Goal: Transaction & Acquisition: Purchase product/service

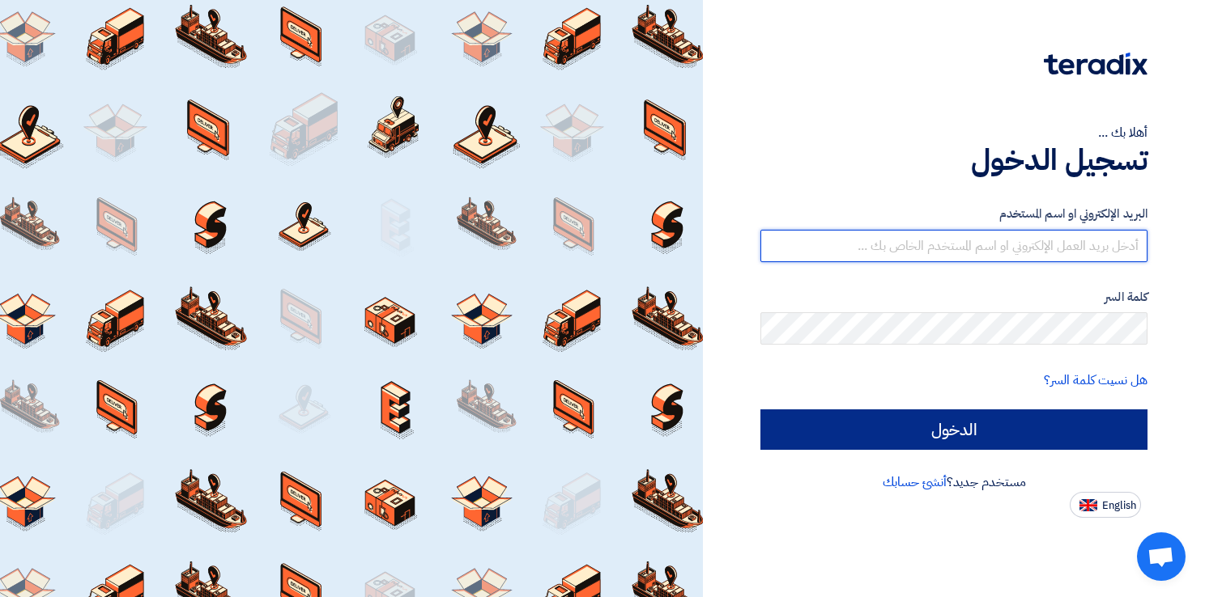
type input "[EMAIL_ADDRESS][DOMAIN_NAME]"
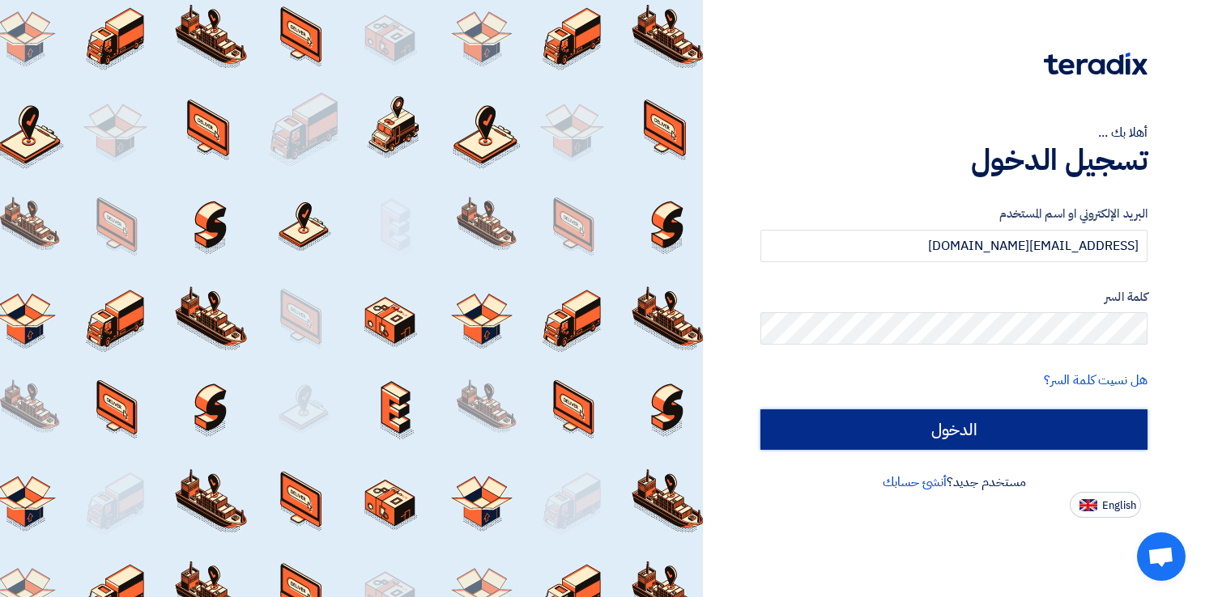
click at [997, 445] on input "الدخول" at bounding box center [953, 430] width 387 height 40
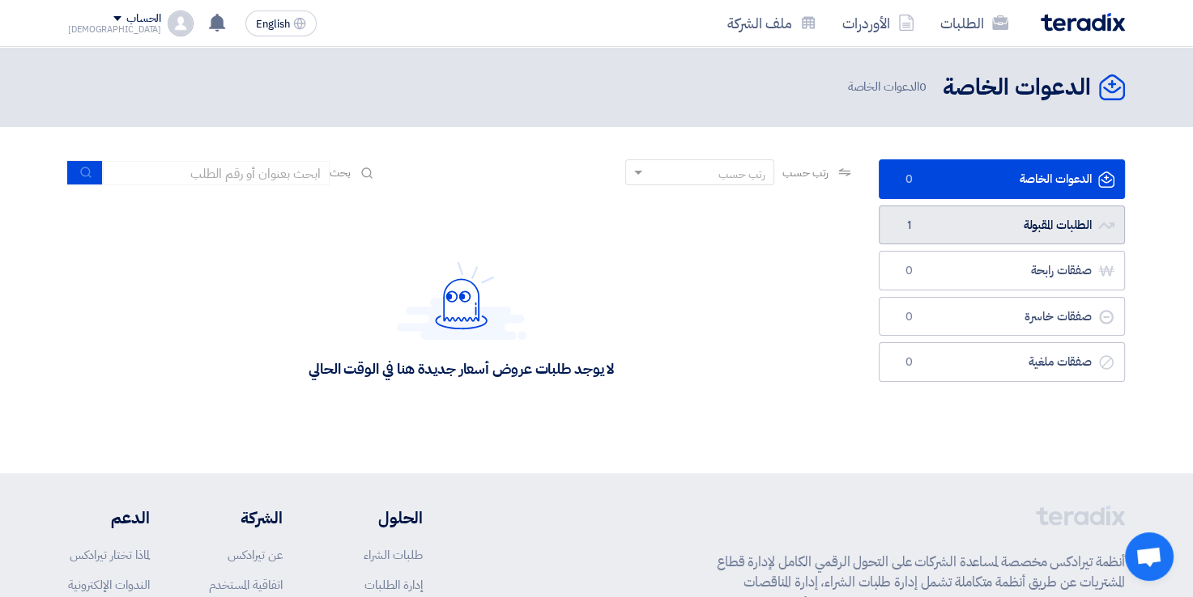
click at [955, 235] on link "الطلبات المقبولة الطلبات المقبولة 1" at bounding box center [1001, 226] width 246 height 40
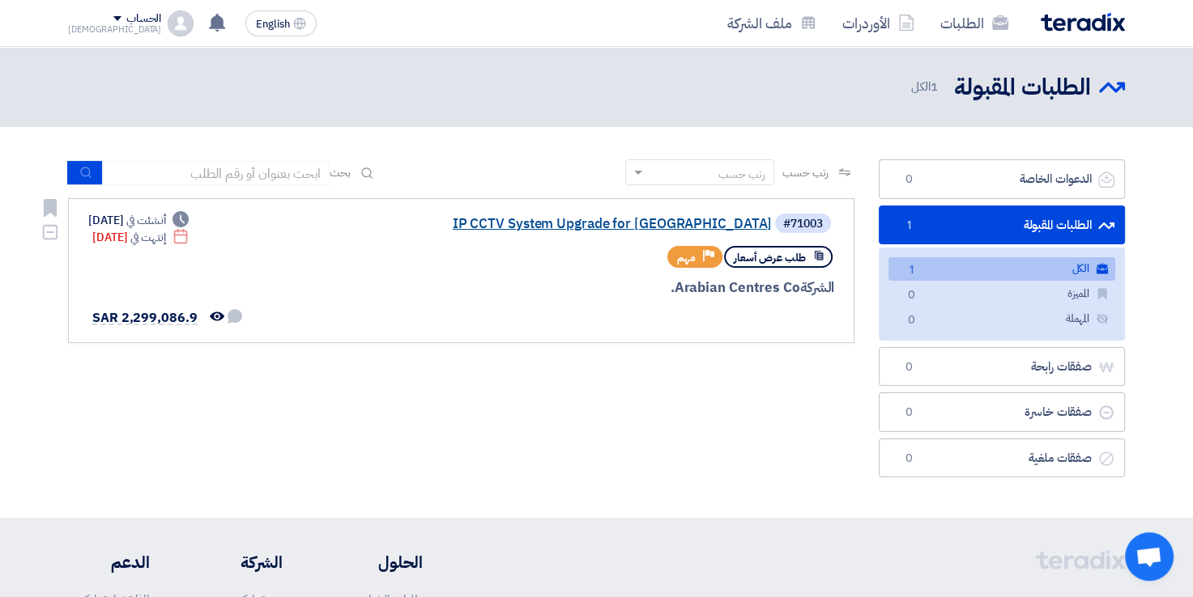
click at [663, 219] on link "IP CCTV System Upgrade for [GEOGRAPHIC_DATA]" at bounding box center [610, 224] width 324 height 15
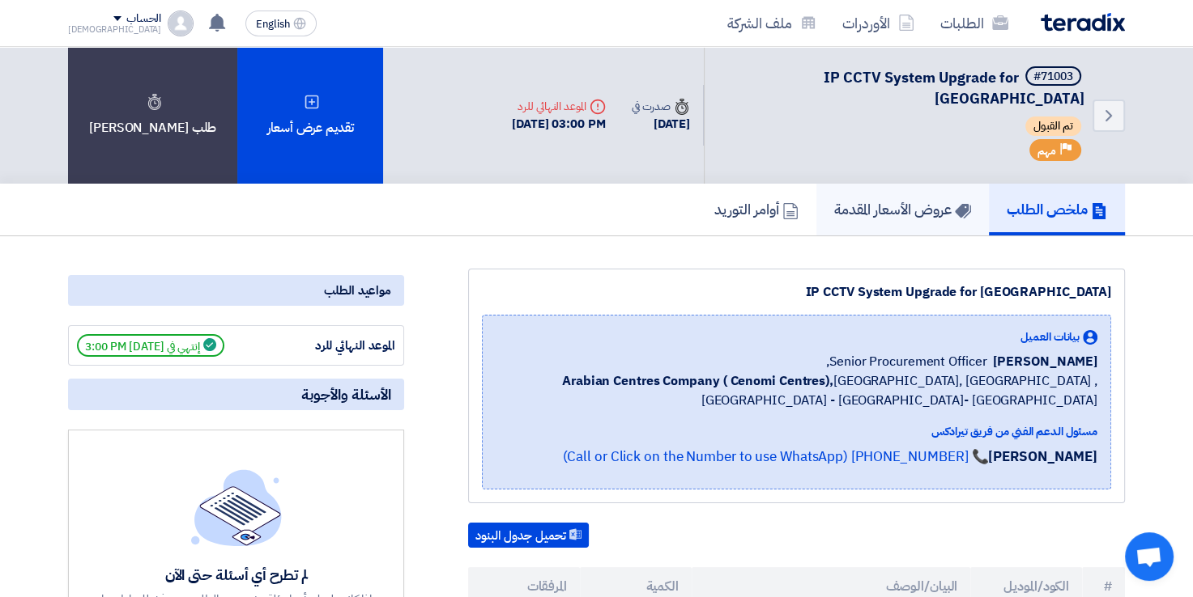
click at [871, 200] on h5 "عروض الأسعار المقدمة" at bounding box center [902, 209] width 137 height 19
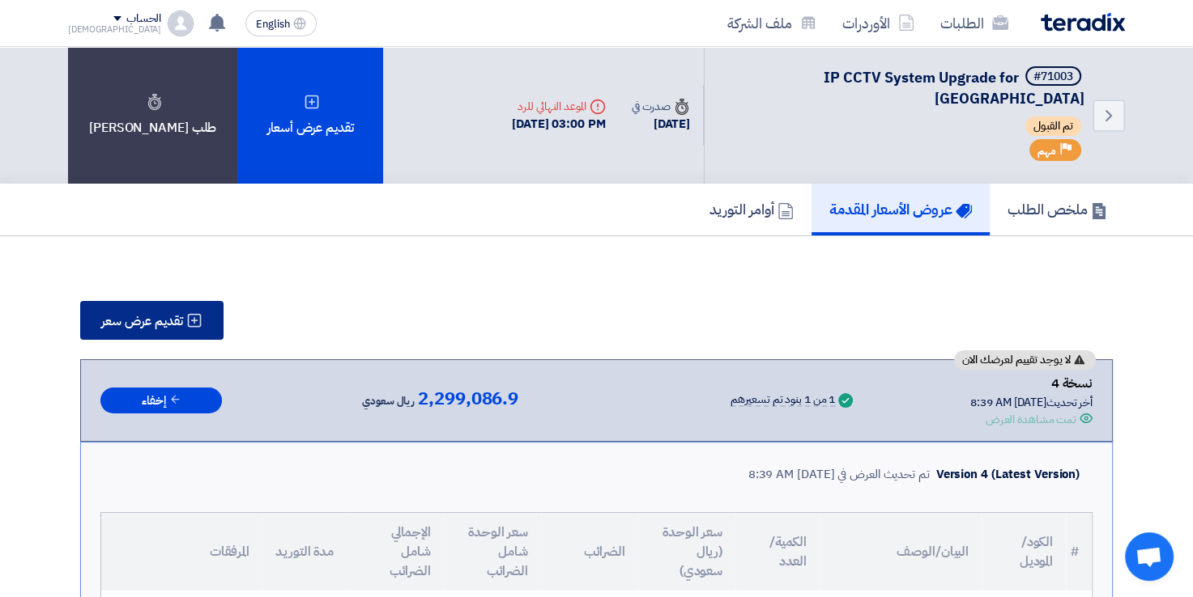
click at [181, 313] on button "تقديم عرض سعر" at bounding box center [151, 320] width 143 height 39
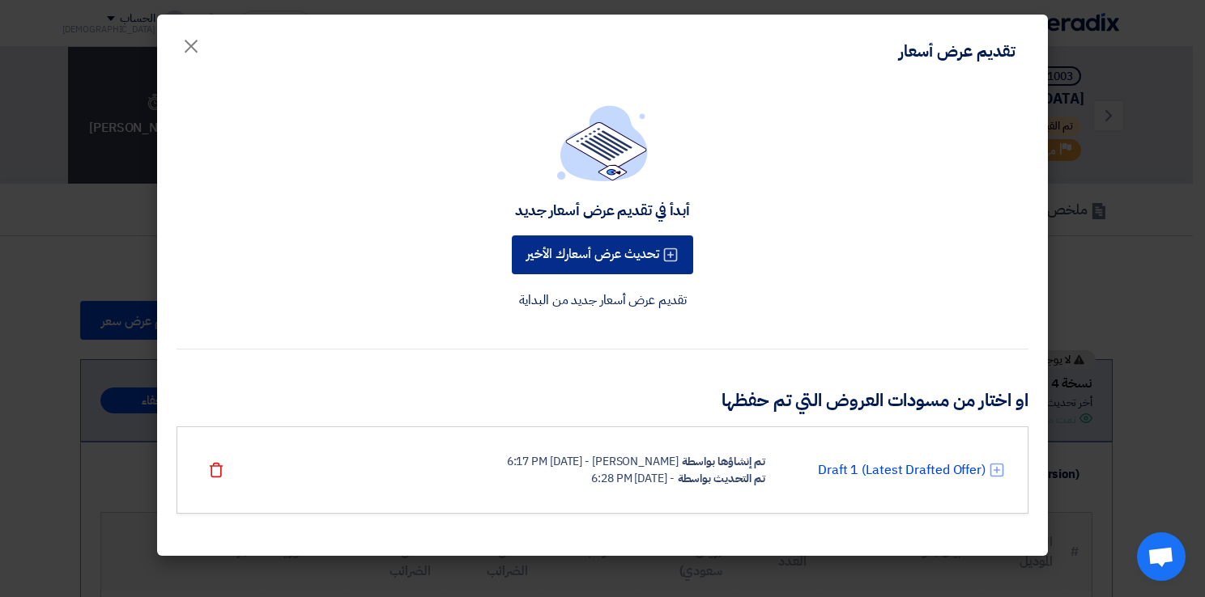
click at [602, 257] on button "تحديث عرض أسعارك الأخير" at bounding box center [602, 255] width 181 height 39
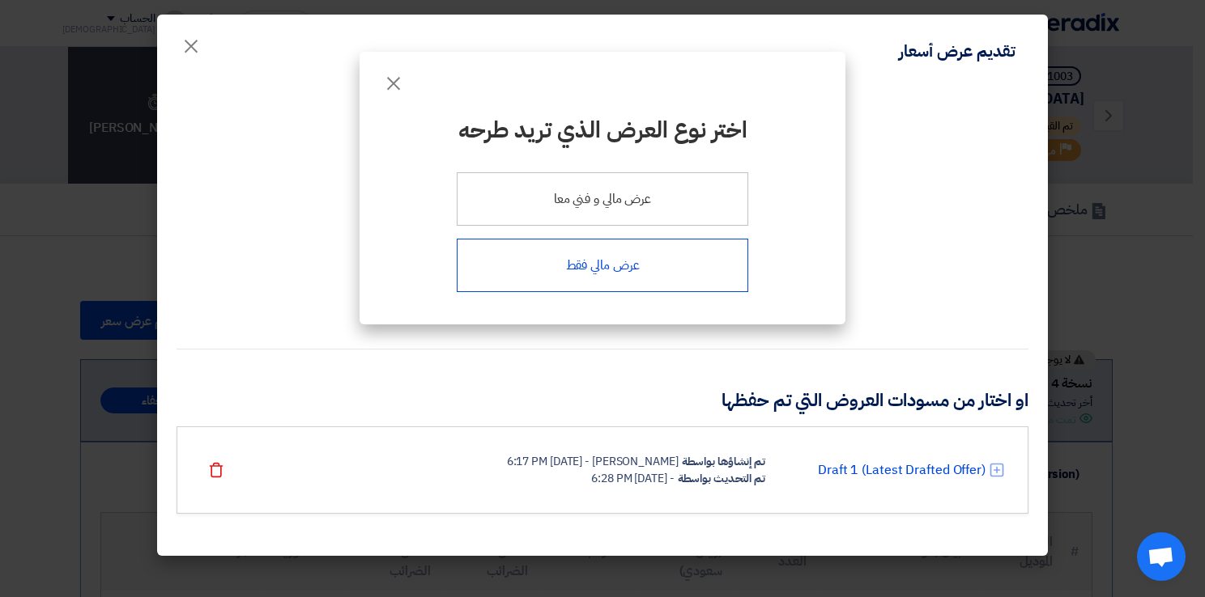
click at [606, 270] on div "عرض مالي فقط" at bounding box center [602, 265] width 291 height 53
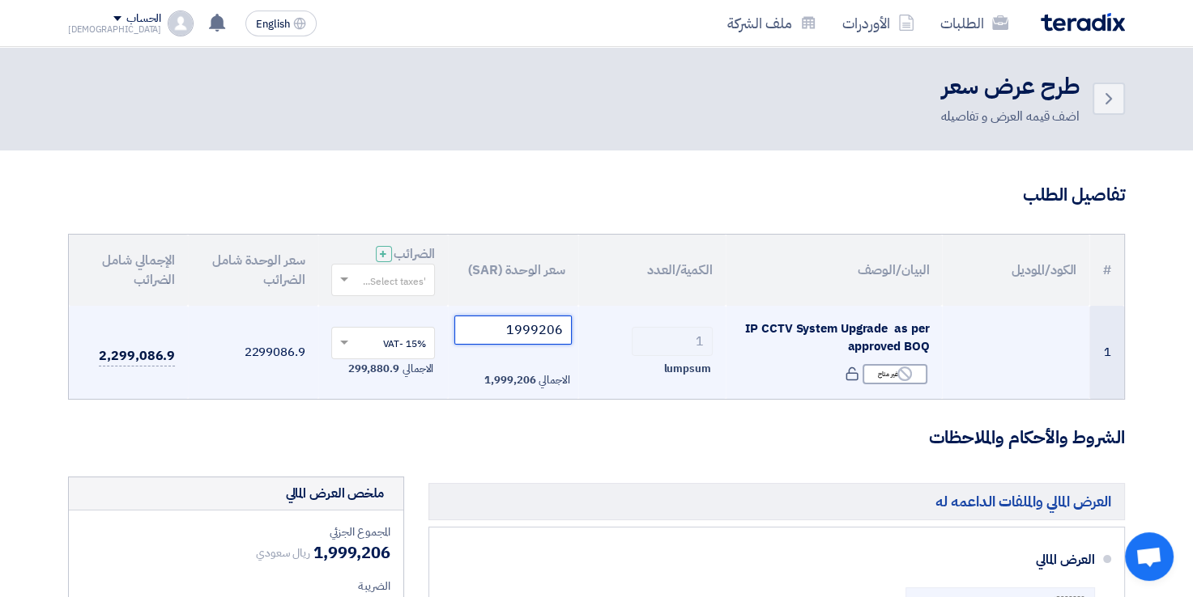
click at [500, 330] on input "1999206" at bounding box center [512, 330] width 117 height 29
paste input "507"
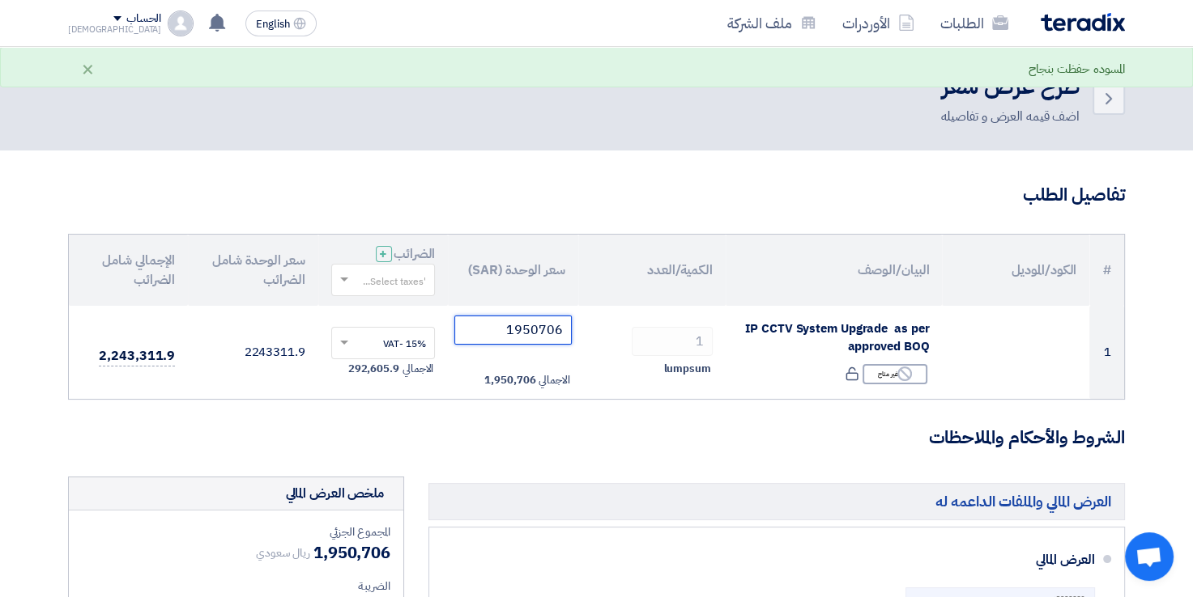
type input "1950706"
click at [483, 426] on h3 "الشروط والأحكام والملاحظات" at bounding box center [596, 438] width 1057 height 25
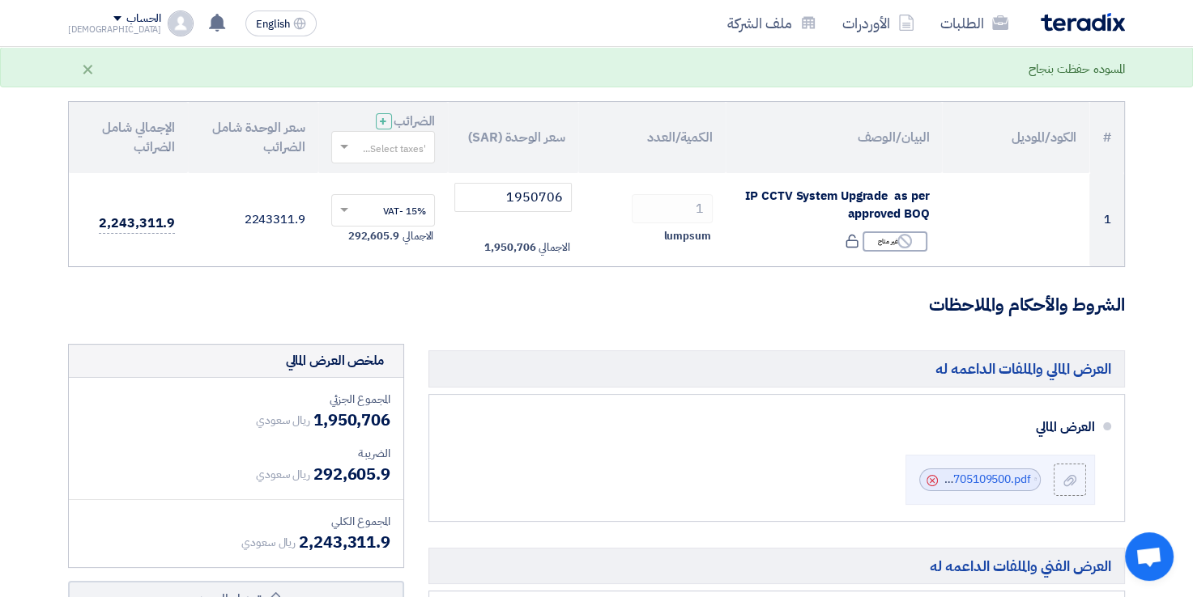
scroll to position [139, 0]
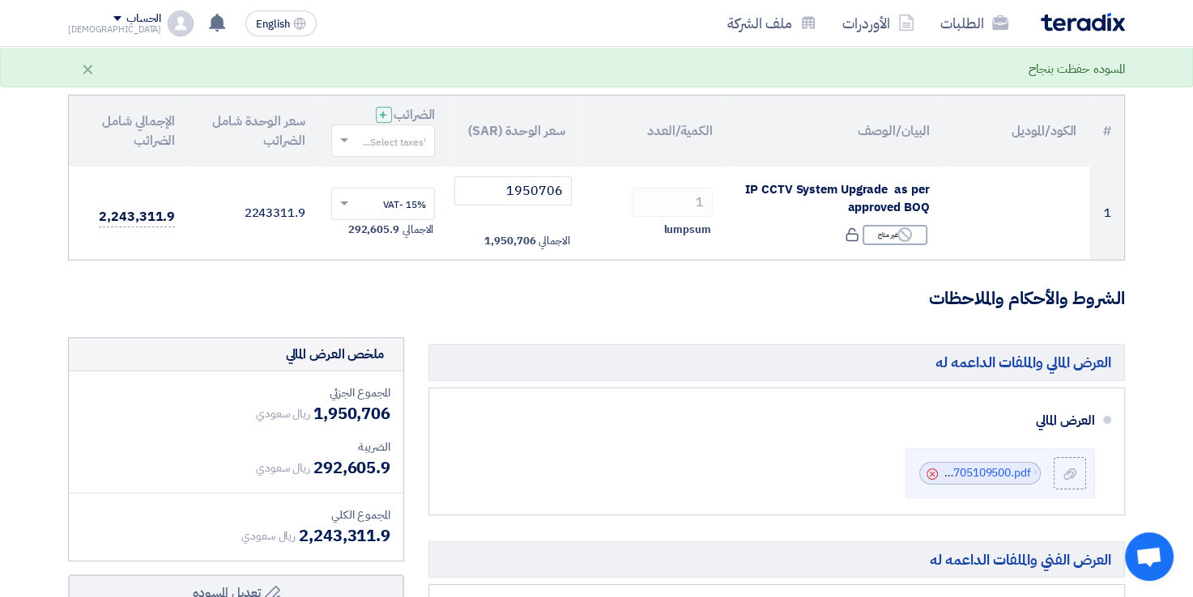
drag, startPoint x: 311, startPoint y: 465, endPoint x: 396, endPoint y: 465, distance: 85.0
click at [396, 465] on div "المجموع الجزئي ريال سعودي 1,950,706 الضريبة ريال سعودي 292,605.9 المجموع الكلي" at bounding box center [236, 466] width 334 height 189
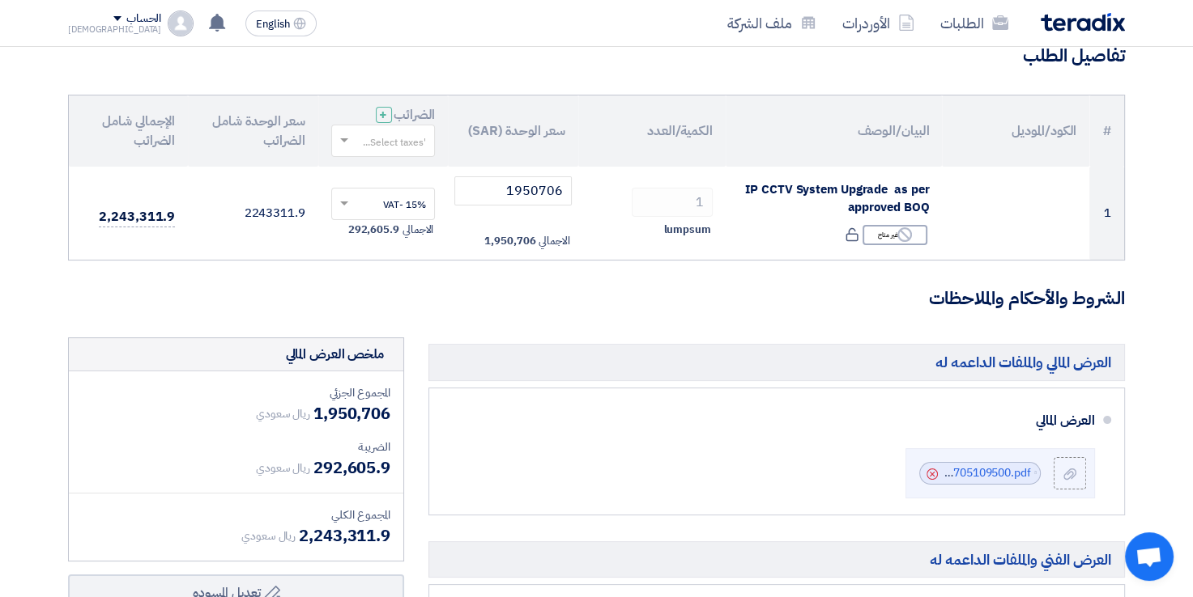
copy span "292,605.9"
drag, startPoint x: 301, startPoint y: 537, endPoint x: 393, endPoint y: 550, distance: 93.2
click at [393, 550] on div "المجموع الجزئي ريال سعودي 1,950,706 الضريبة ريال سعودي 292,605.9 المجموع الكلي" at bounding box center [236, 466] width 334 height 189
copy span "2,243,311.9"
drag, startPoint x: 315, startPoint y: 410, endPoint x: 389, endPoint y: 413, distance: 73.7
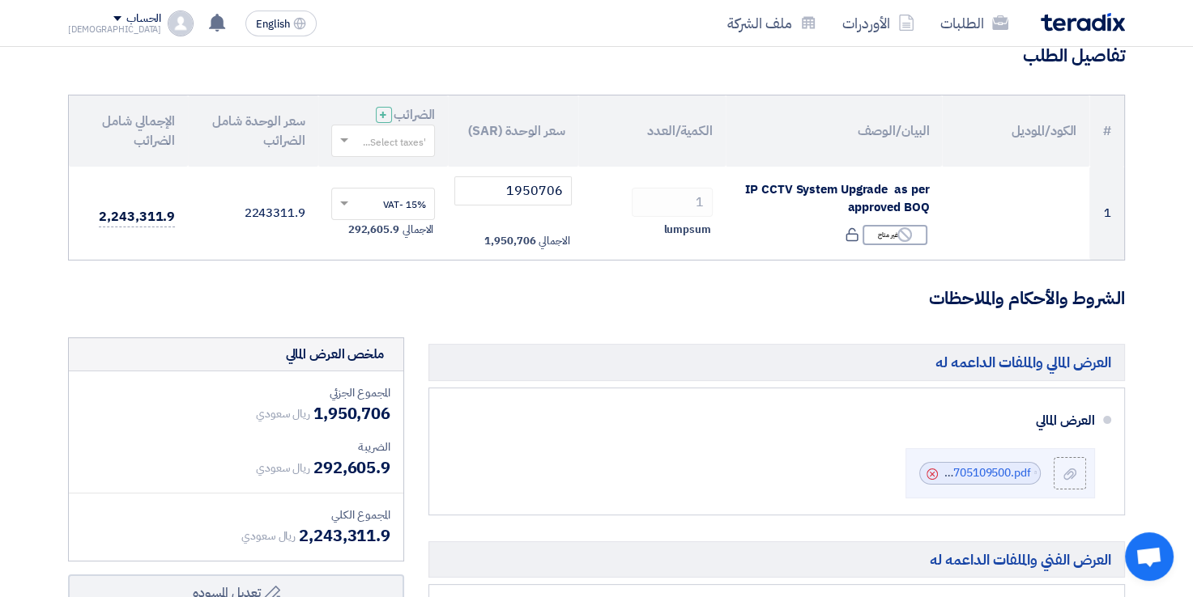
click at [389, 413] on span "1,950,706" at bounding box center [351, 414] width 77 height 24
copy span "1,950,706"
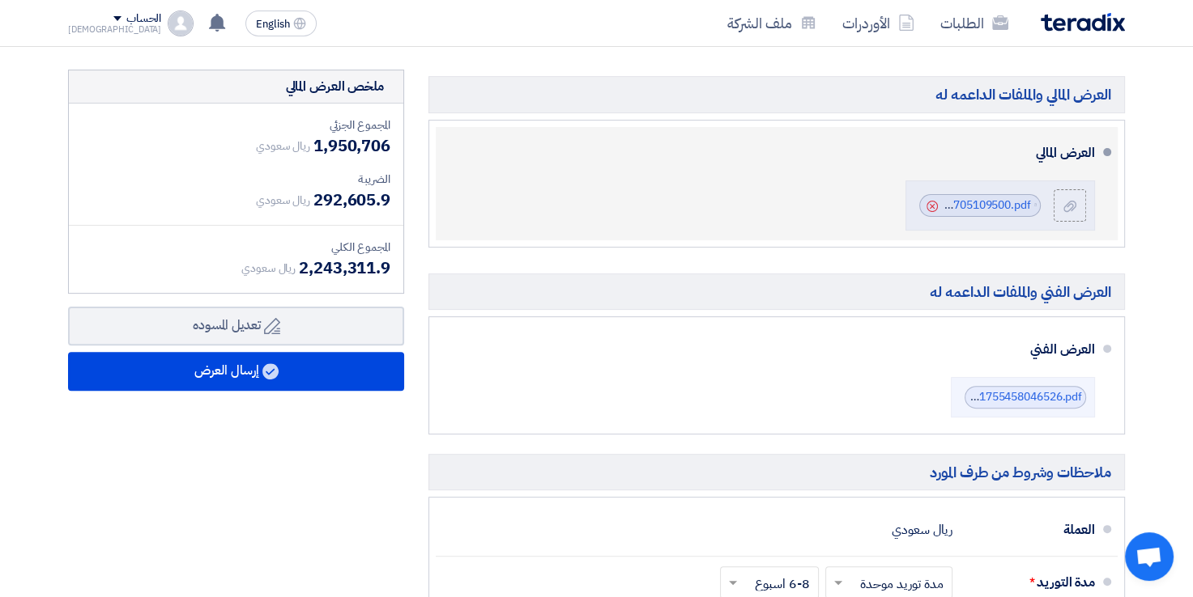
scroll to position [406, 0]
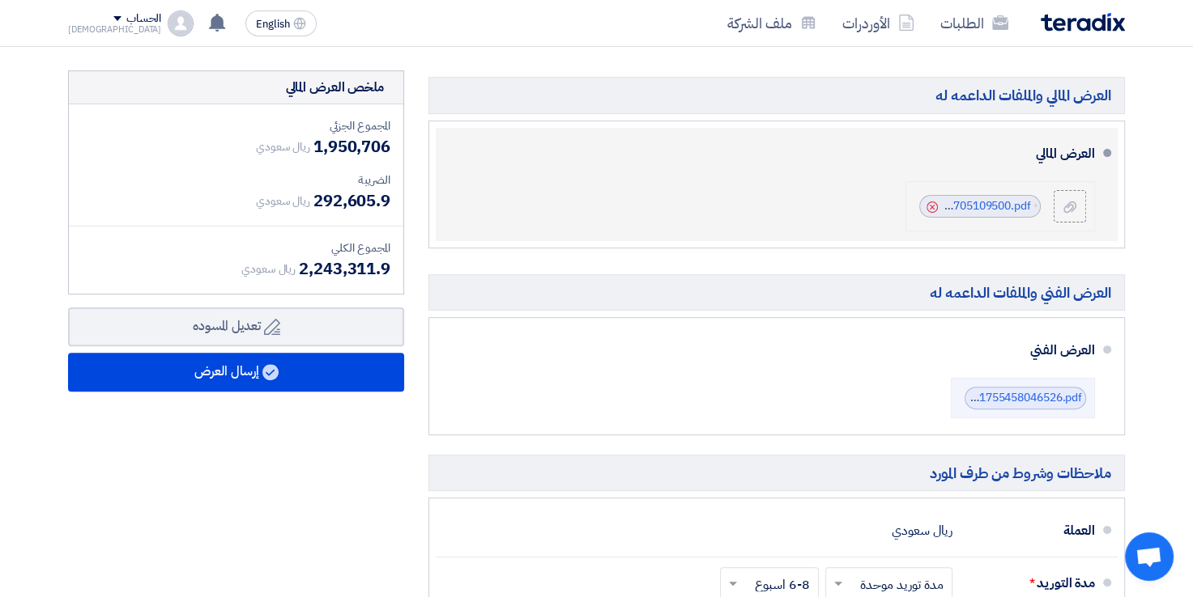
click at [933, 206] on use at bounding box center [931, 207] width 11 height 11
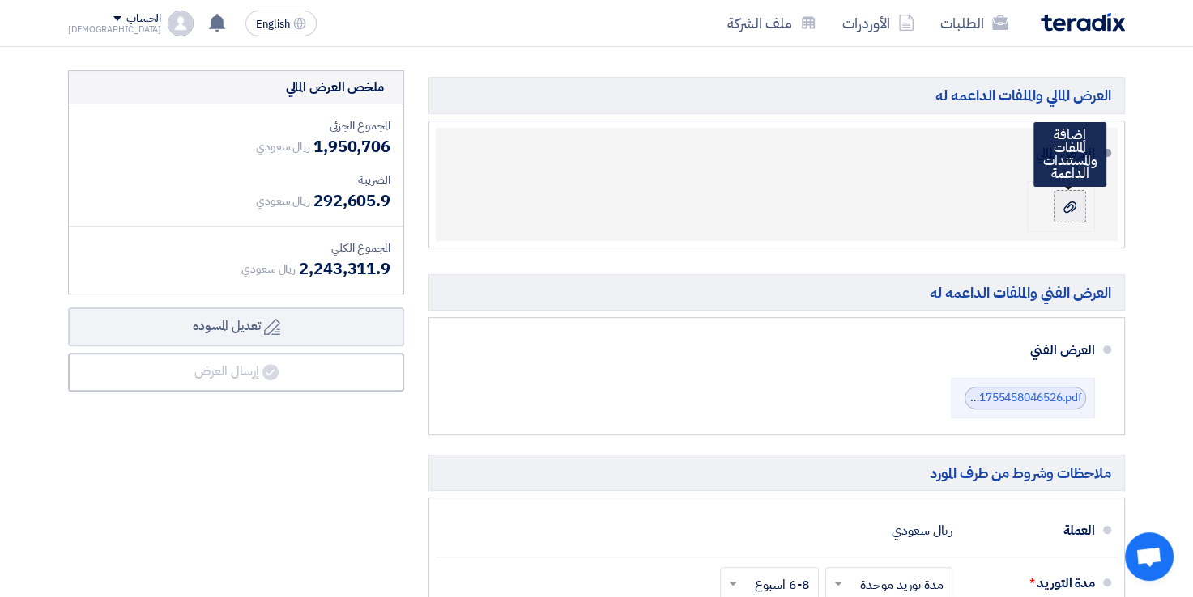
click at [1072, 204] on use at bounding box center [1069, 206] width 13 height 11
click at [0, 0] on input "file" at bounding box center [0, 0] width 0 height 0
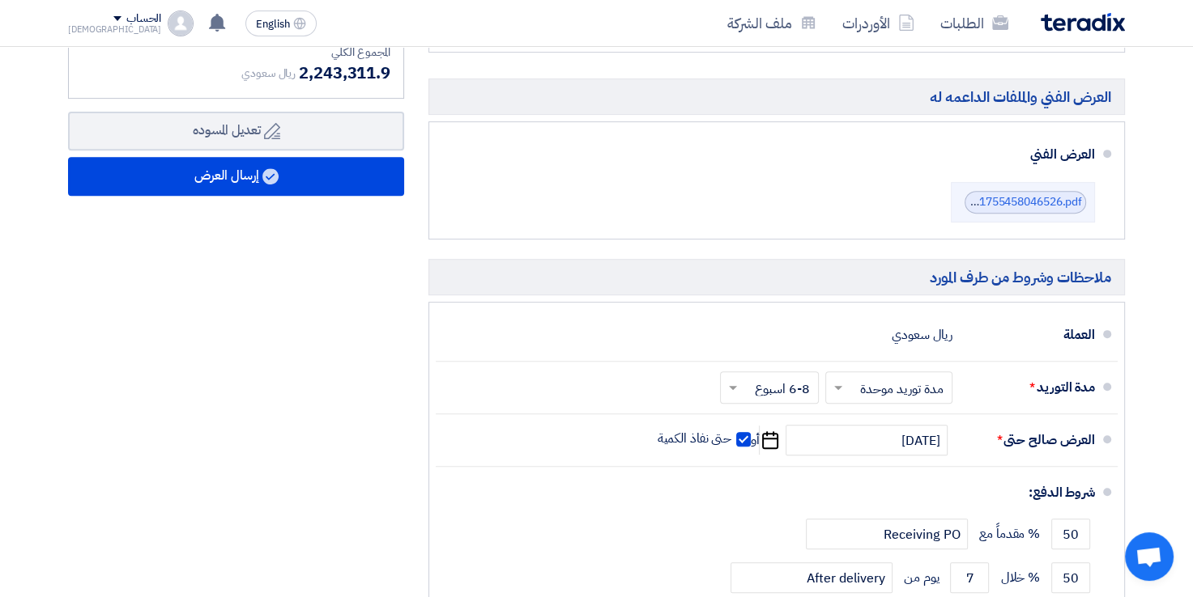
scroll to position [602, 0]
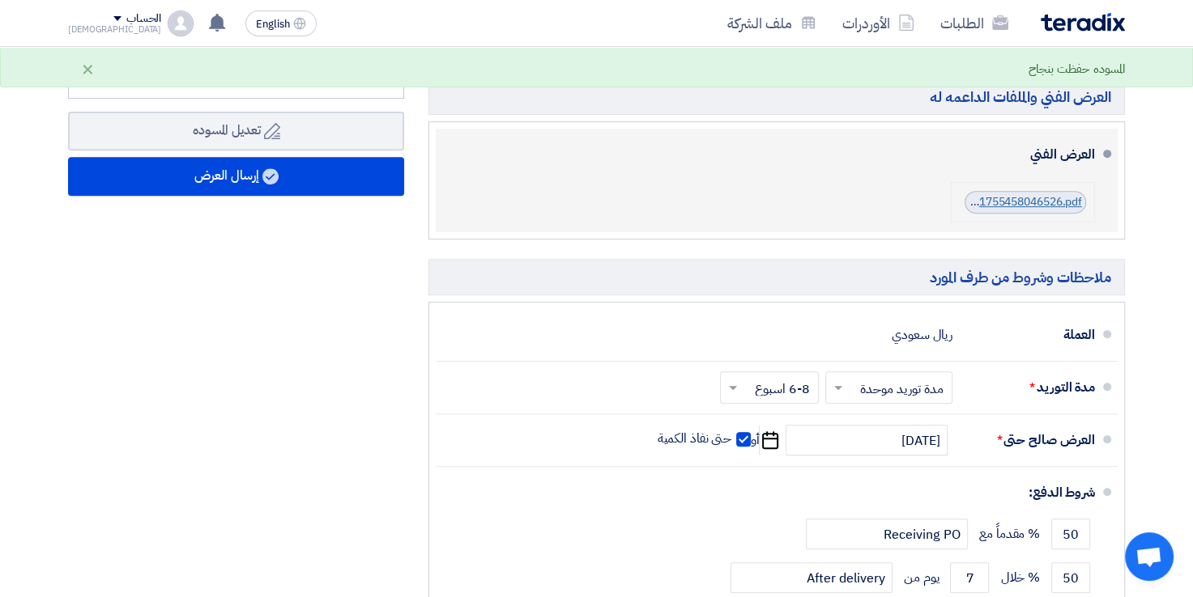
click at [1033, 197] on link "IP_CCTV_System_Upgrade__Makkah_MallCenomi_Centers_CompanyTechnical_Proposal_175…" at bounding box center [799, 201] width 563 height 17
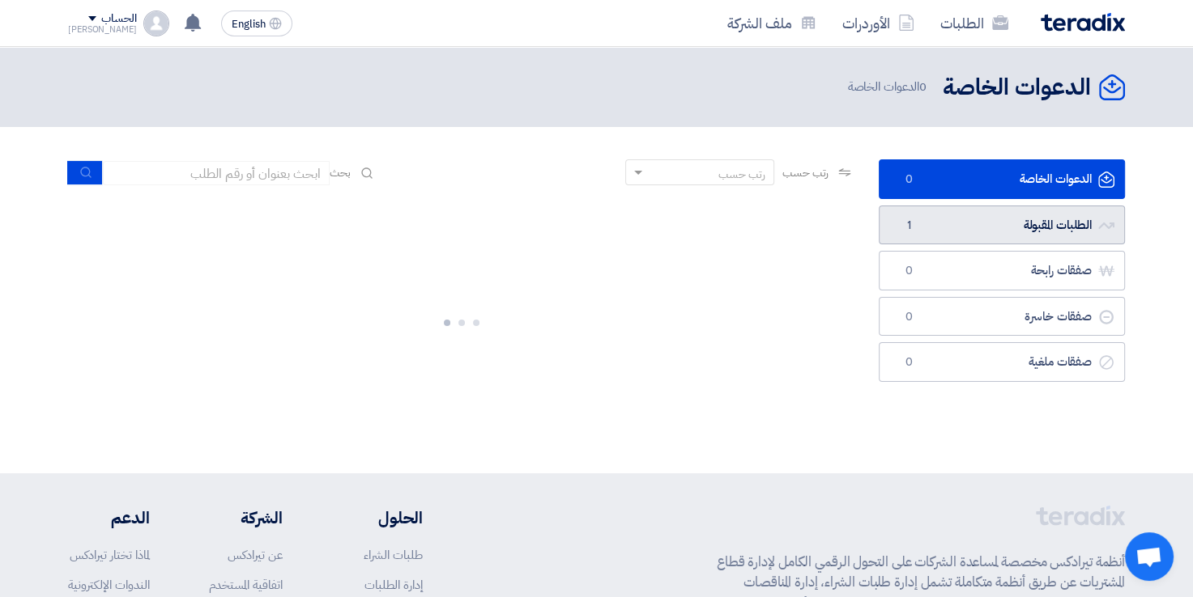
click at [957, 219] on link "الطلبات المقبولة الطلبات المقبولة 1" at bounding box center [1001, 226] width 246 height 40
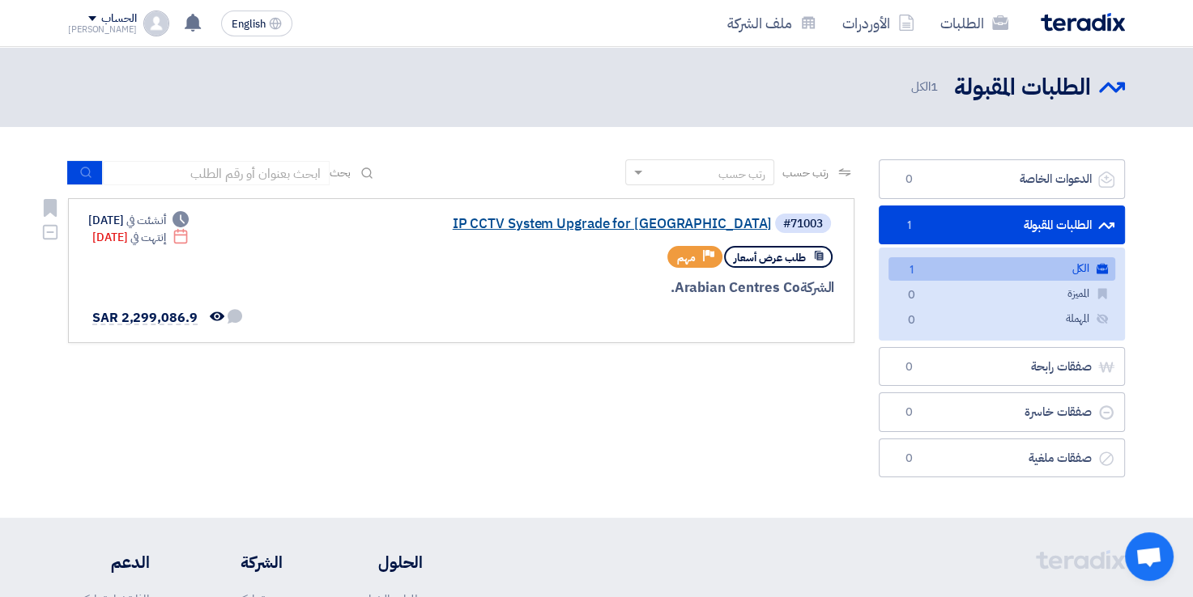
click at [615, 225] on link "IP CCTV System Upgrade for [GEOGRAPHIC_DATA]" at bounding box center [610, 224] width 324 height 15
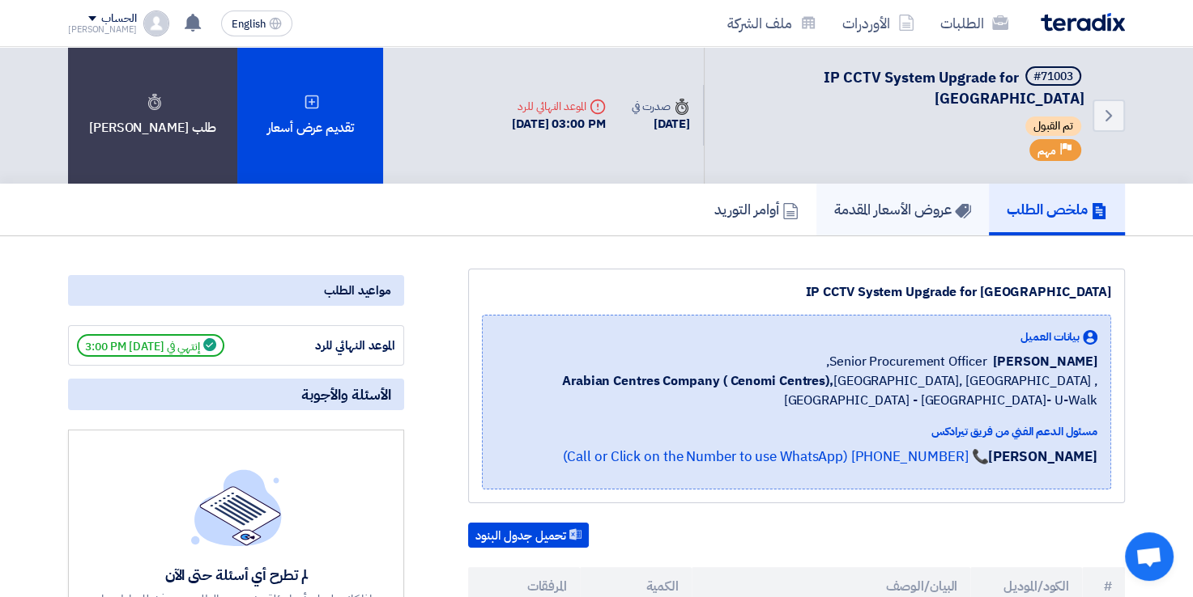
click at [891, 184] on link "عروض الأسعار المقدمة" at bounding box center [902, 210] width 172 height 52
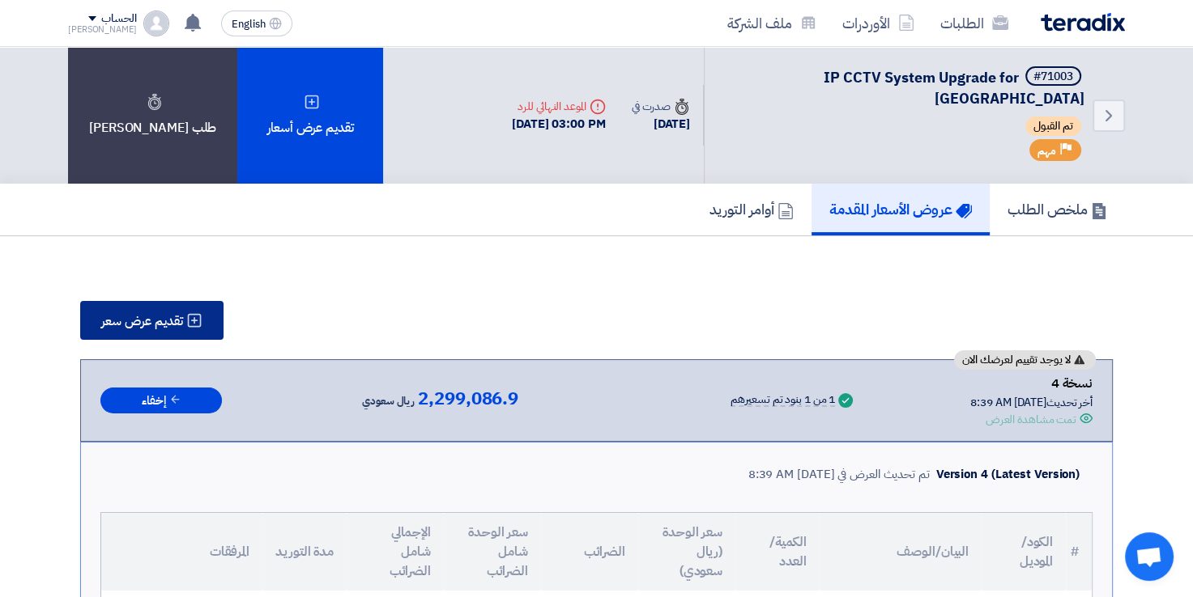
click at [180, 315] on span "تقديم عرض سعر" at bounding box center [142, 321] width 82 height 13
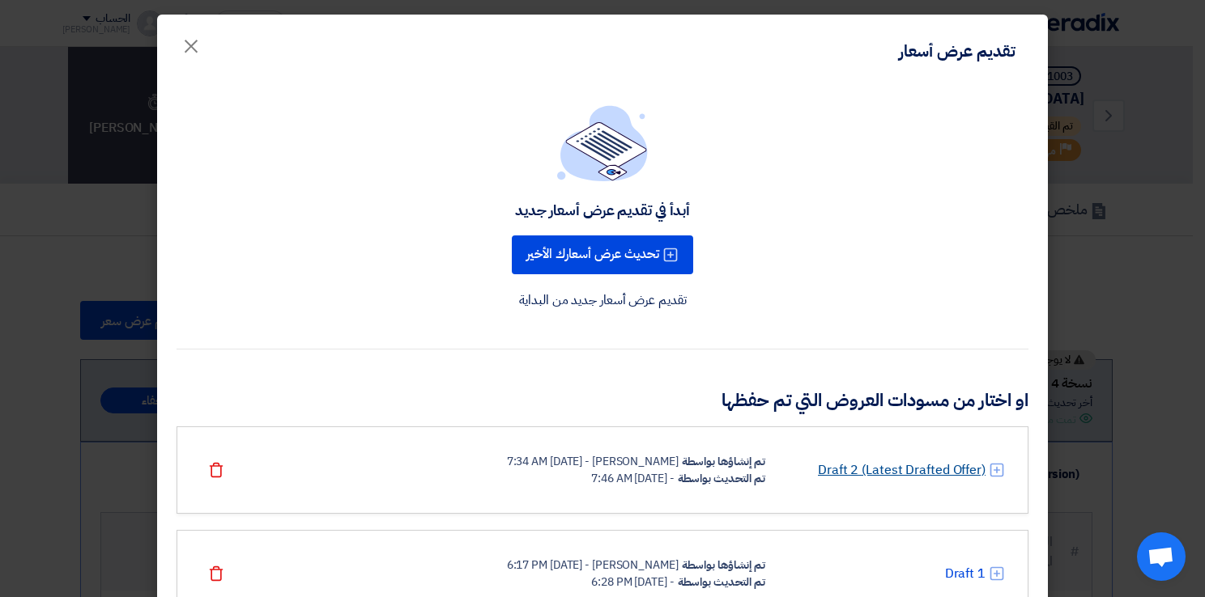
click at [844, 471] on link "Draft 2 (Latest Drafted Offer)" at bounding box center [902, 470] width 168 height 19
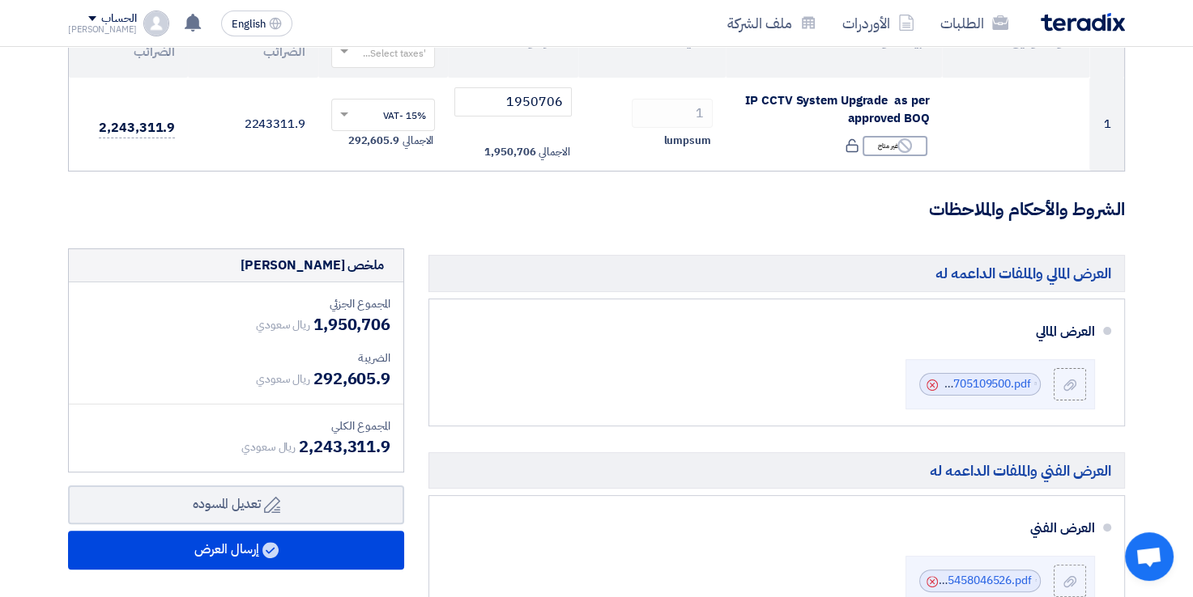
scroll to position [461, 0]
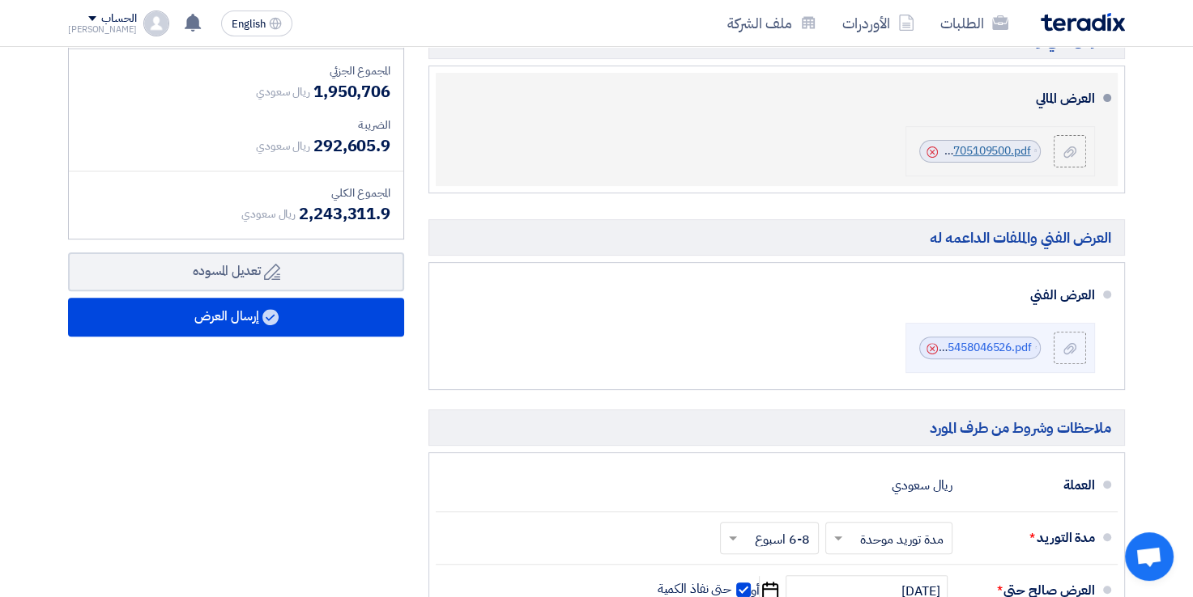
click at [967, 152] on link "accessed_IP_CCTV_System_UpgradeMakkah_Mall_V_1756705109500.pdf" at bounding box center [841, 150] width 380 height 17
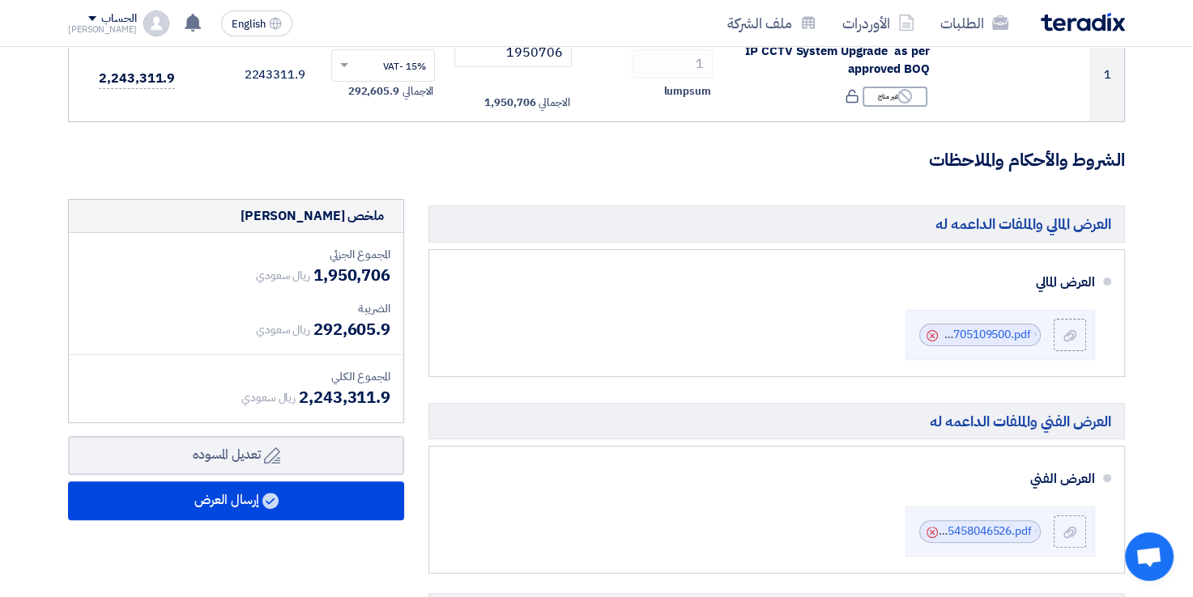
scroll to position [277, 0]
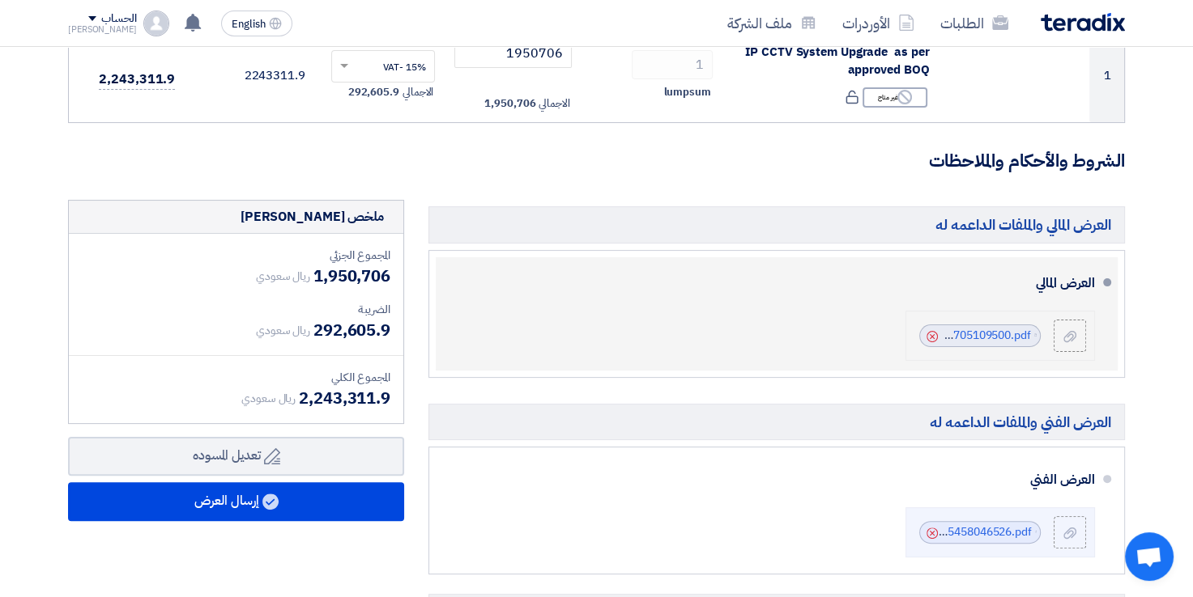
click at [931, 334] on icon "Cancel" at bounding box center [931, 336] width 11 height 11
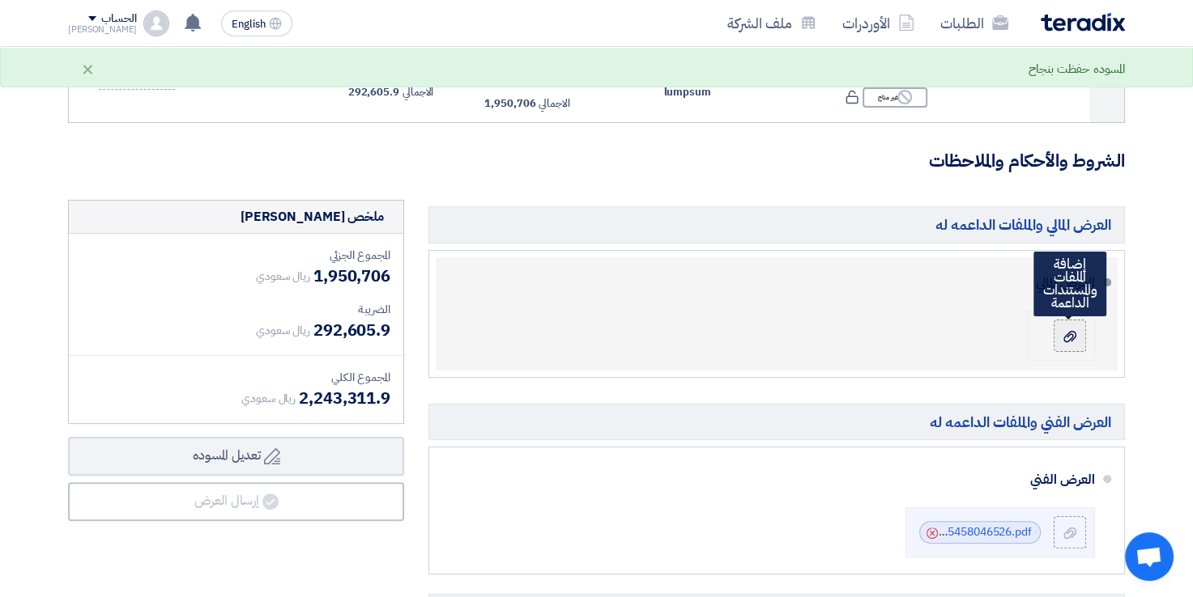
click at [1075, 347] on label at bounding box center [1069, 336] width 32 height 32
click at [0, 0] on input "file" at bounding box center [0, 0] width 0 height 0
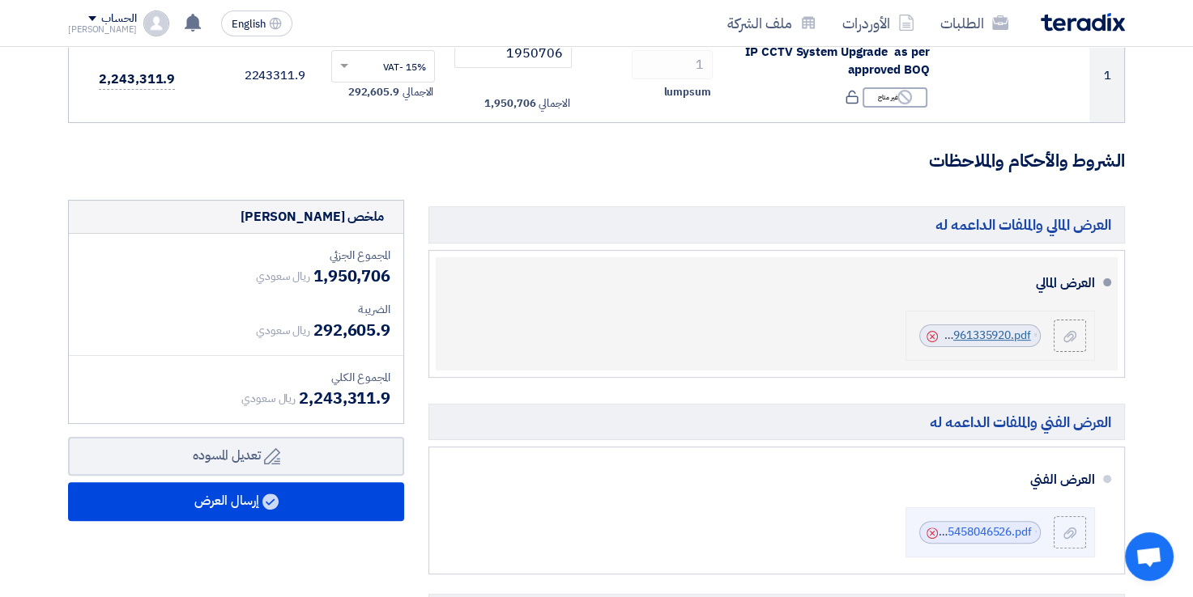
click at [987, 342] on link "accessed_IP_CCTV_System_UpgradeMakkah_Mall_V_1756961335920.pdf" at bounding box center [841, 335] width 380 height 17
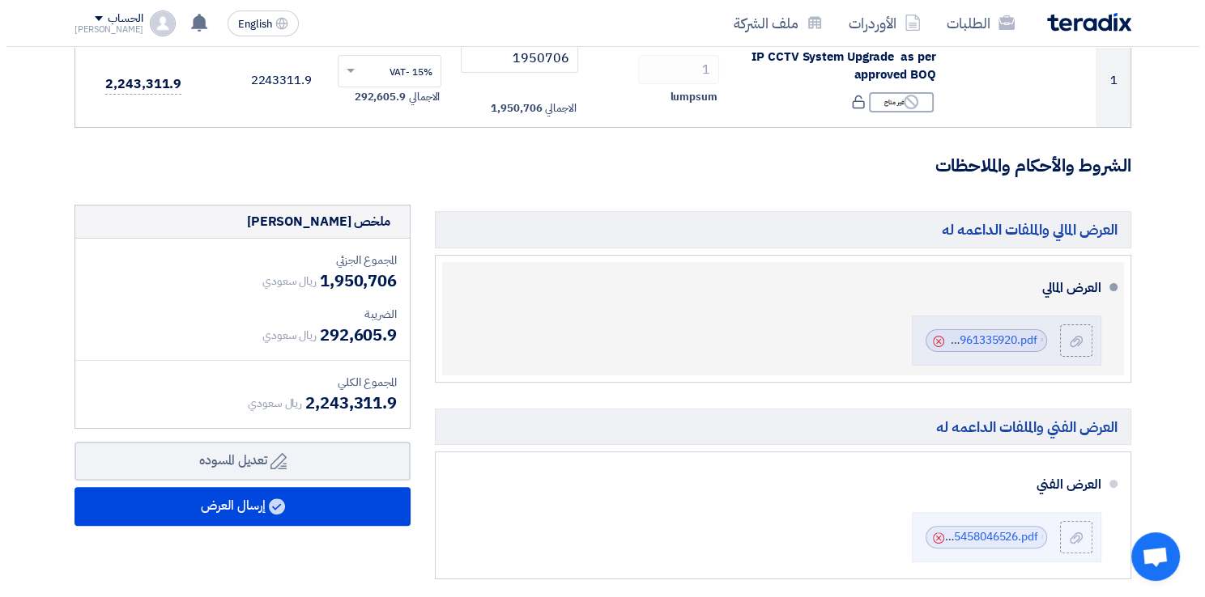
scroll to position [272, 0]
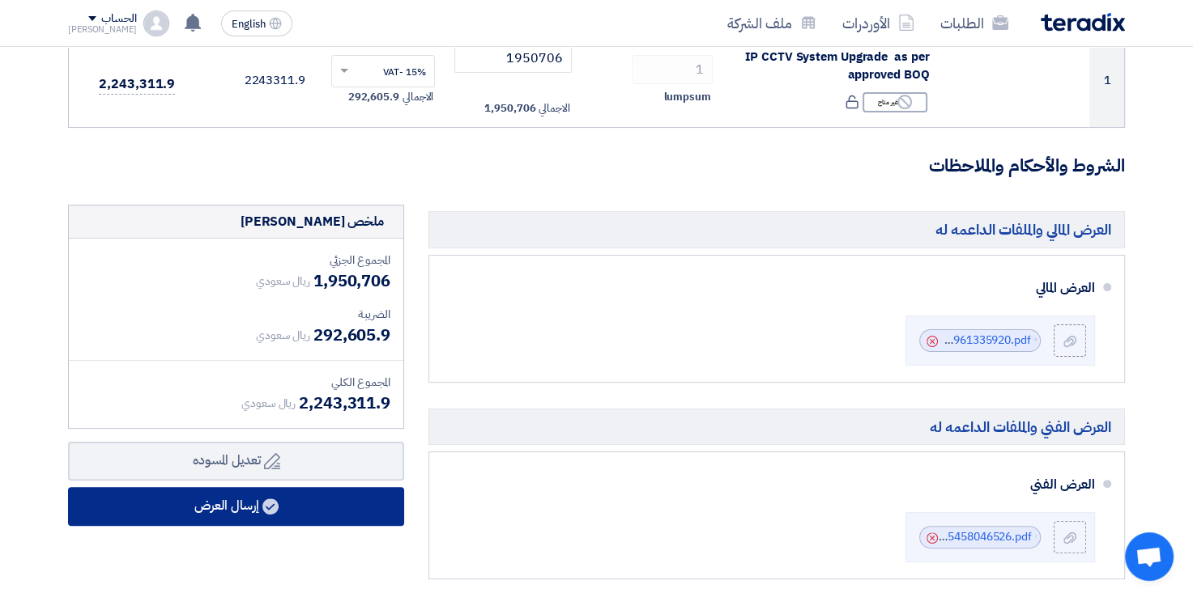
click at [238, 507] on button "إرسال العرض" at bounding box center [236, 506] width 336 height 39
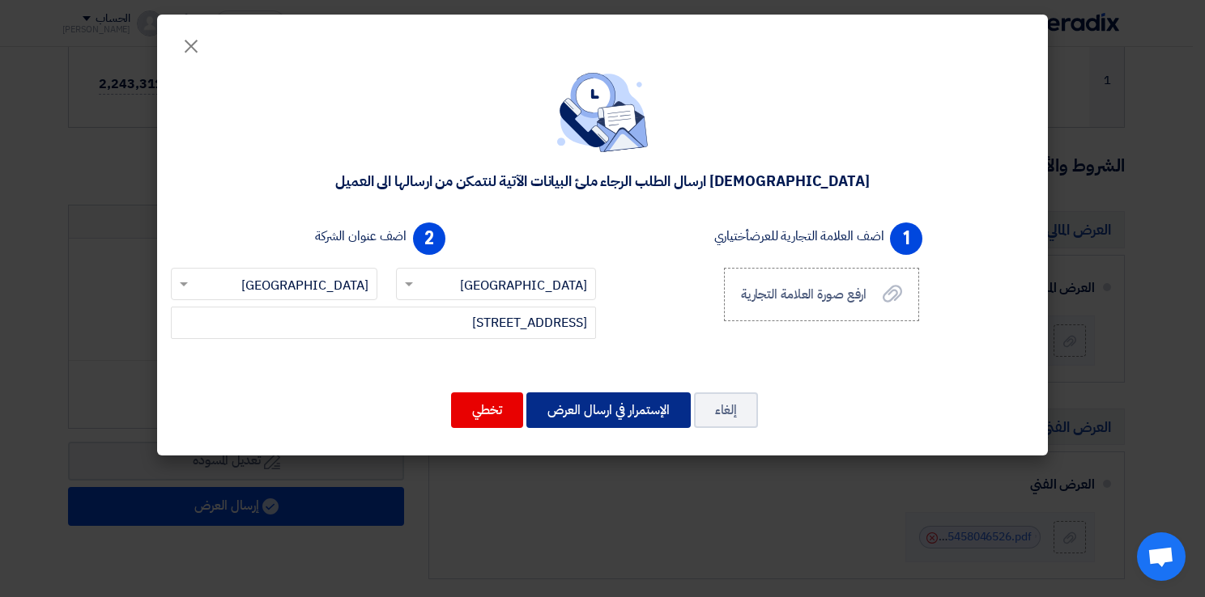
click at [619, 406] on button "الإستمرار في ارسال العرض" at bounding box center [608, 411] width 164 height 36
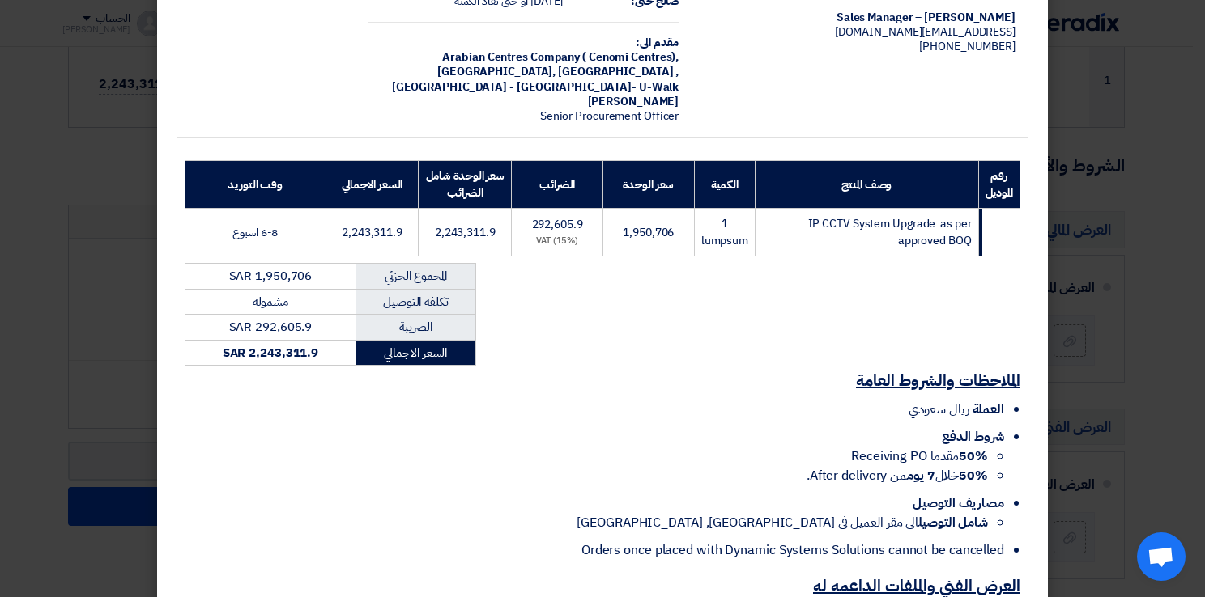
scroll to position [0, 0]
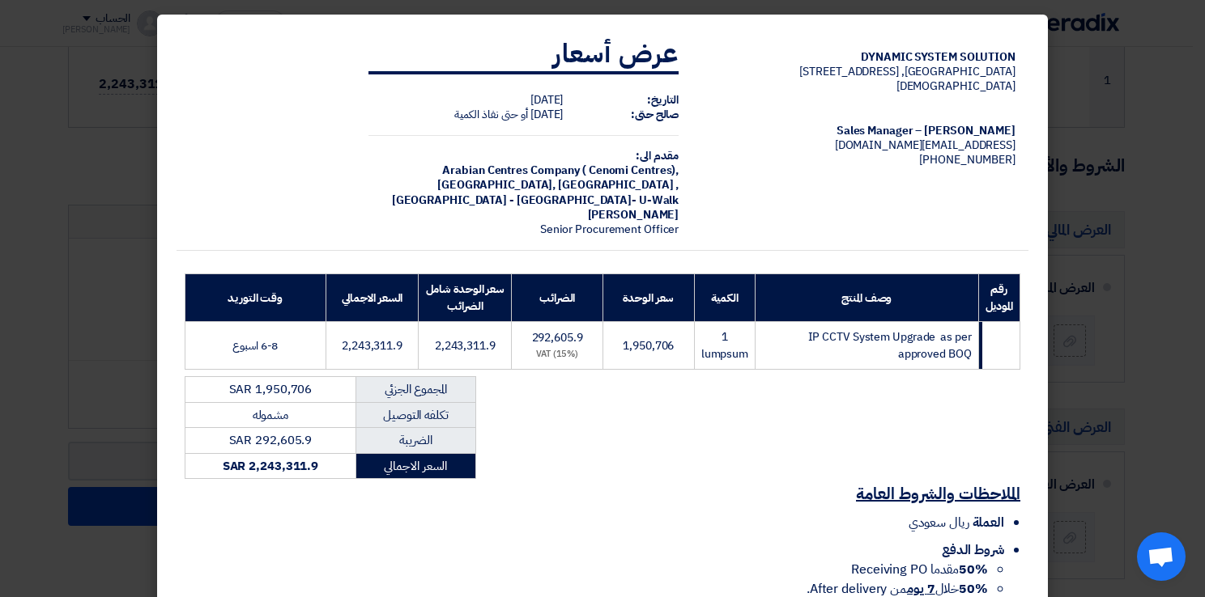
click at [735, 513] on li "العملة ريال سعودي" at bounding box center [594, 522] width 819 height 19
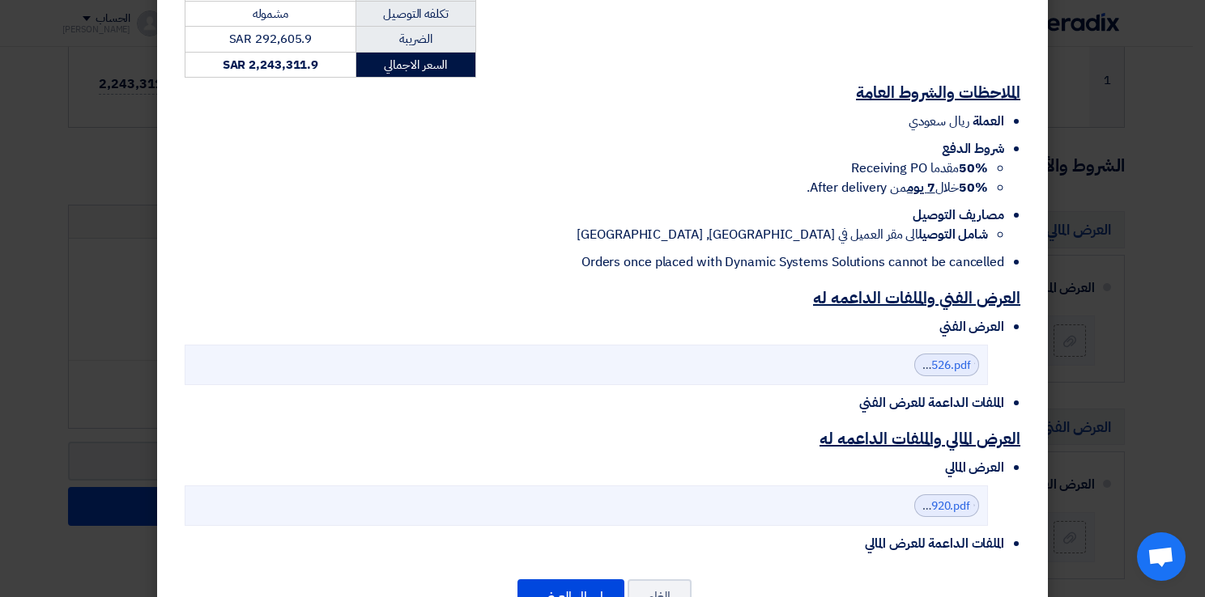
scroll to position [444, 0]
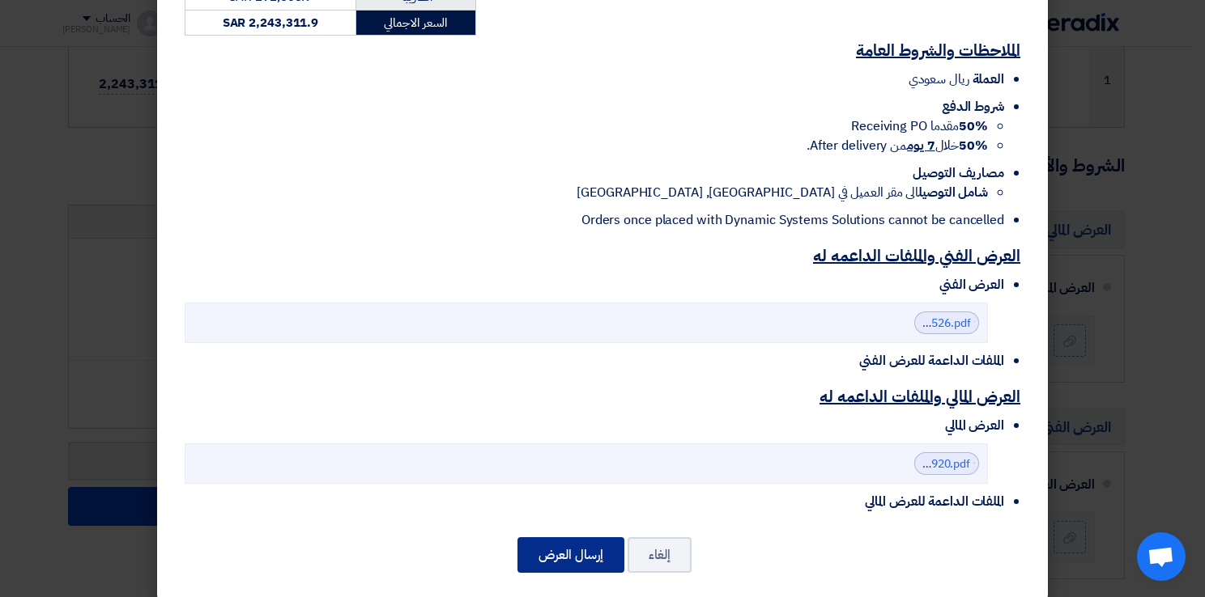
click at [583, 546] on button "إرسال العرض" at bounding box center [570, 556] width 107 height 36
